Goal: Find specific page/section: Find specific page/section

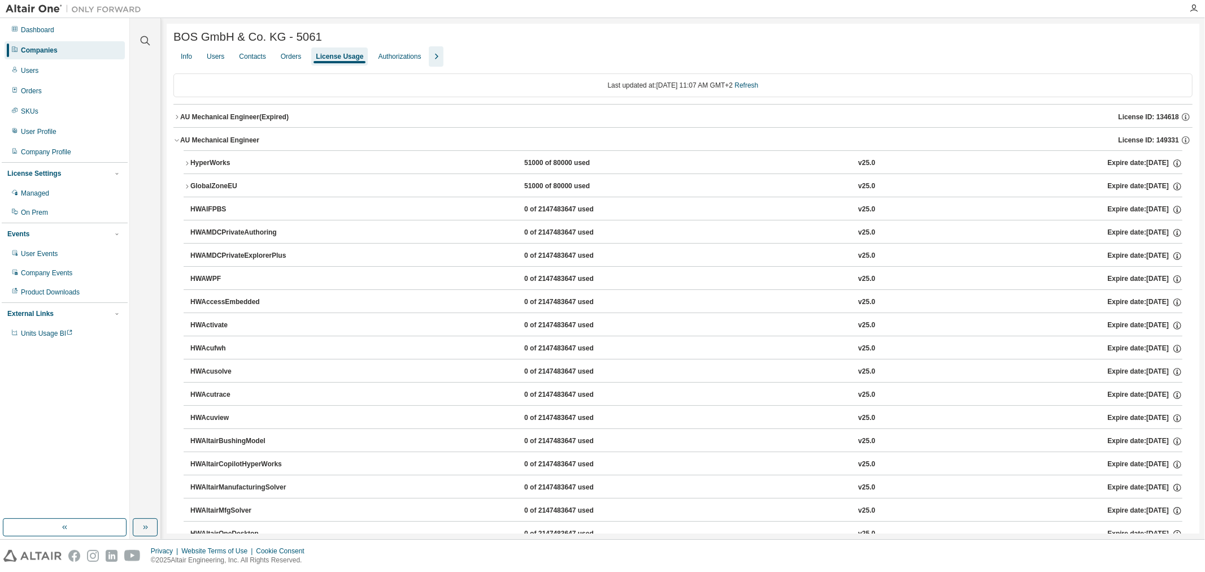
click at [58, 46] on div "Companies" at bounding box center [65, 50] width 120 height 18
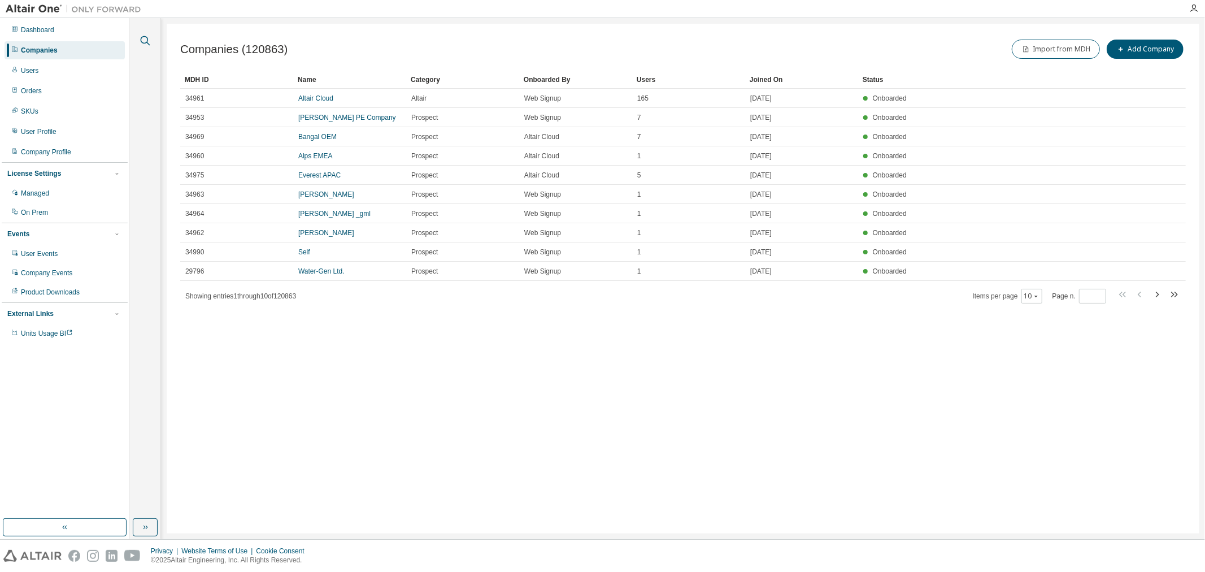
click at [144, 42] on icon "button" at bounding box center [145, 41] width 14 height 14
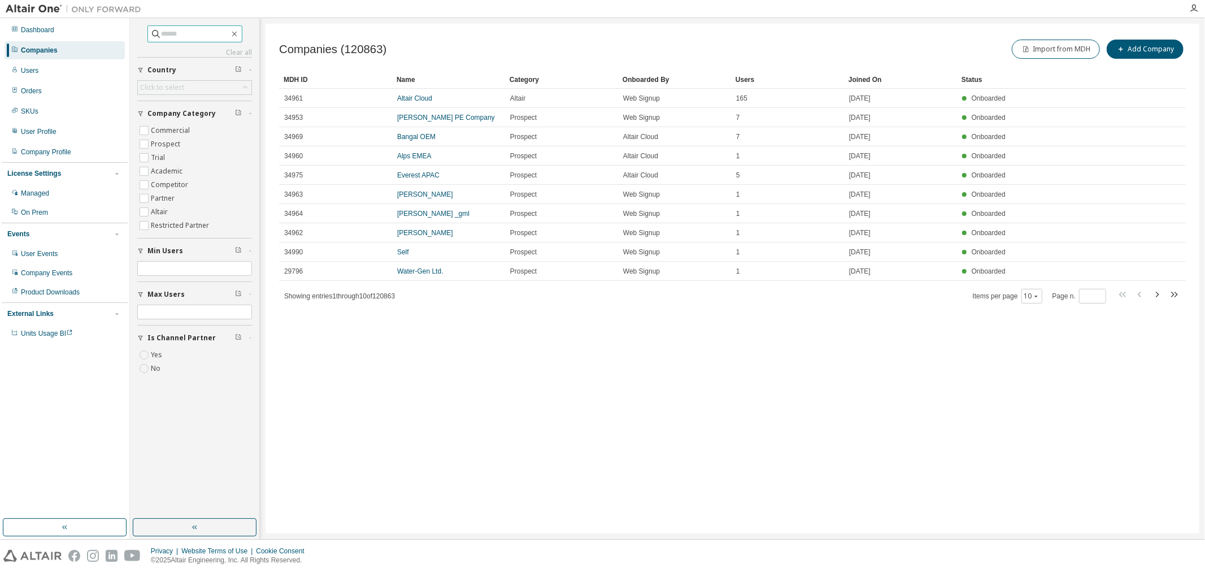
click at [179, 30] on input "text" at bounding box center [196, 33] width 68 height 11
type input "*****"
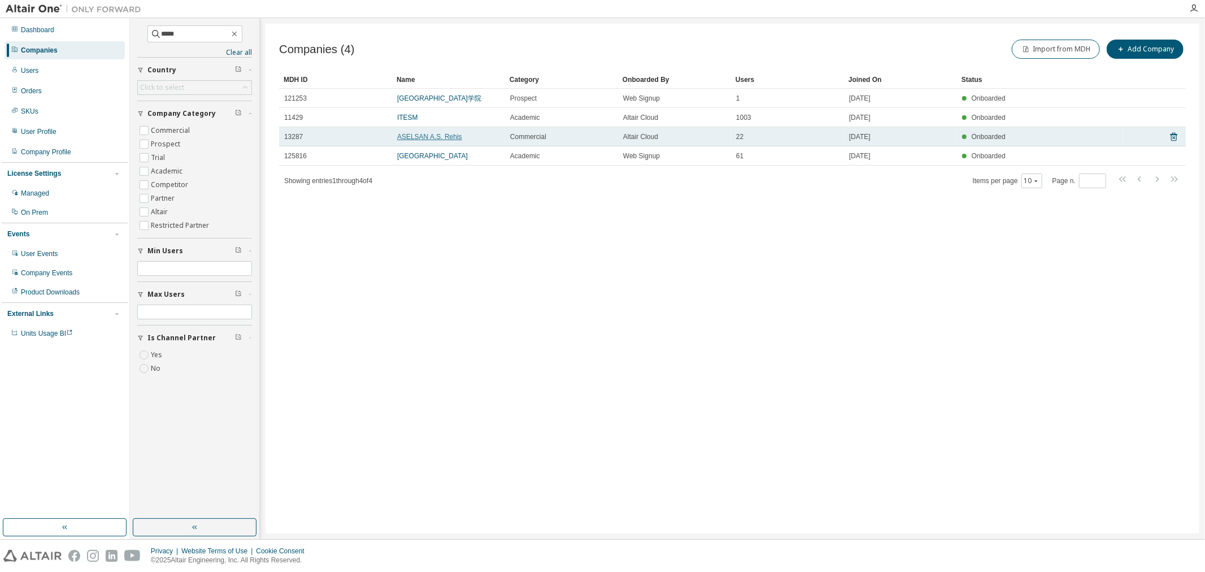
click at [435, 136] on link "ASELSAN A.S. Rehis" at bounding box center [429, 137] width 65 height 8
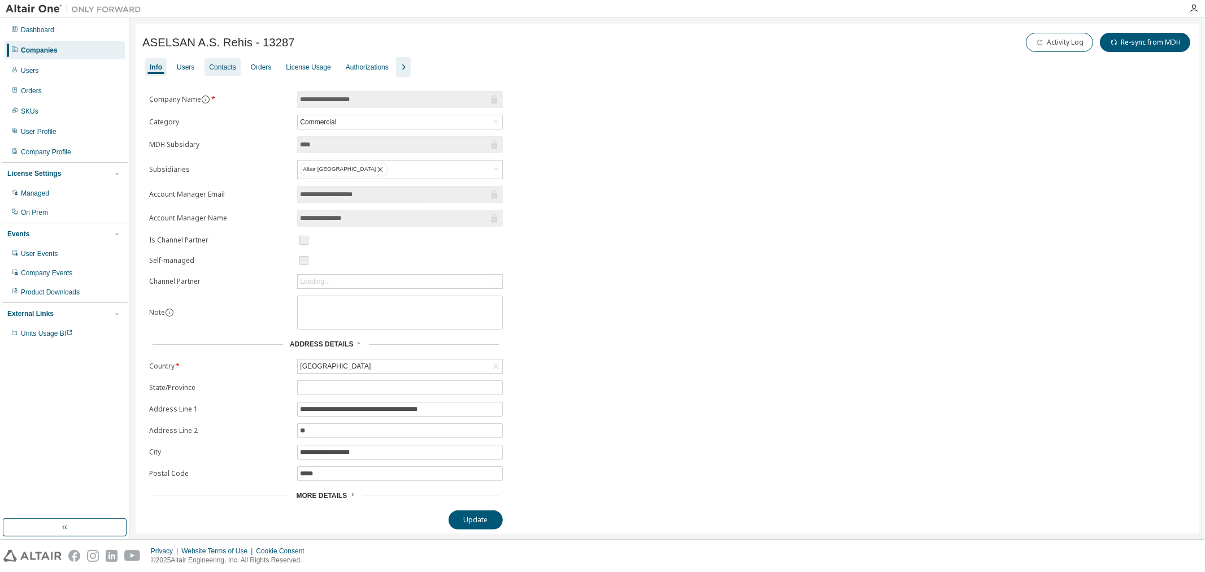
click at [219, 66] on div "Contacts" at bounding box center [222, 67] width 27 height 9
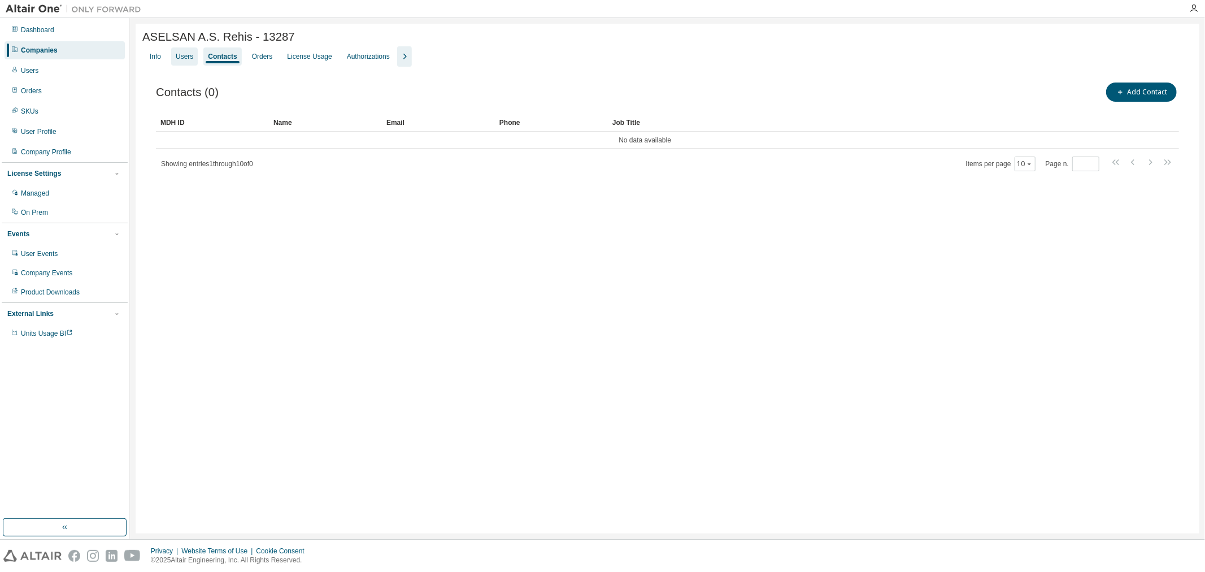
click at [181, 61] on div "Users" at bounding box center [185, 56] width 18 height 9
